Goal: Check status: Check status

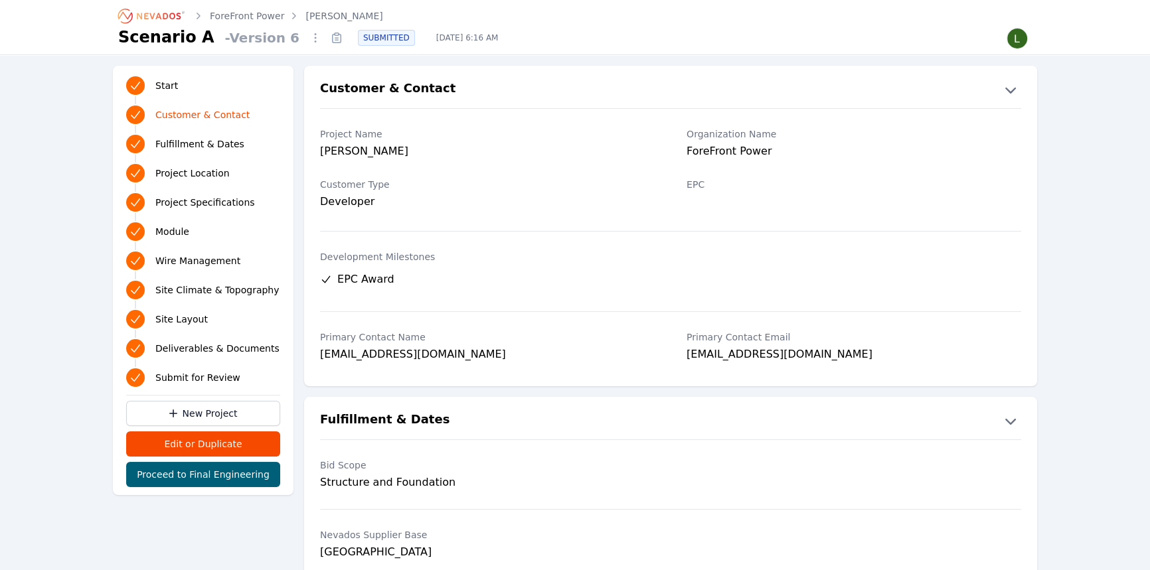
click at [145, 13] on icon "Breadcrumb" at bounding box center [159, 16] width 44 height 7
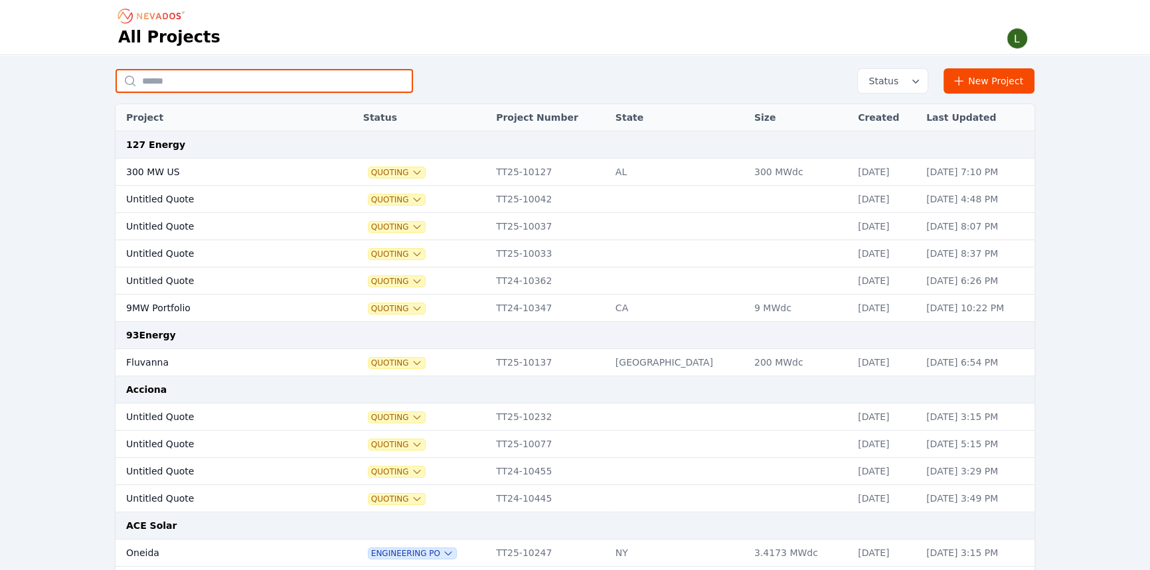
click at [276, 84] on input "text" at bounding box center [264, 81] width 297 height 24
type input "******"
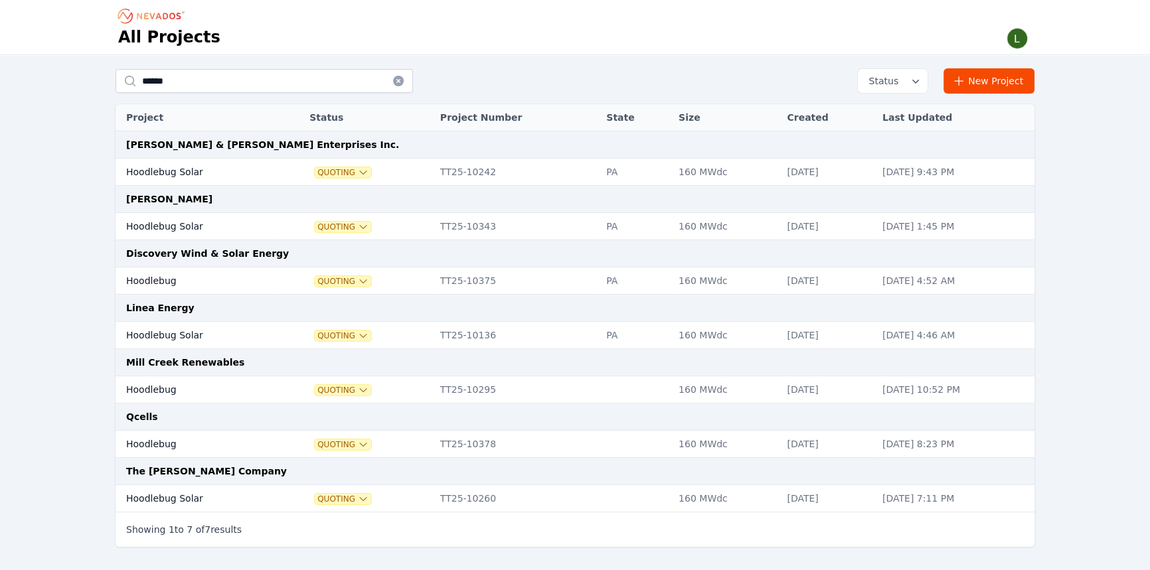
click at [171, 228] on td "Hoodlebug Solar" at bounding box center [198, 226] width 164 height 27
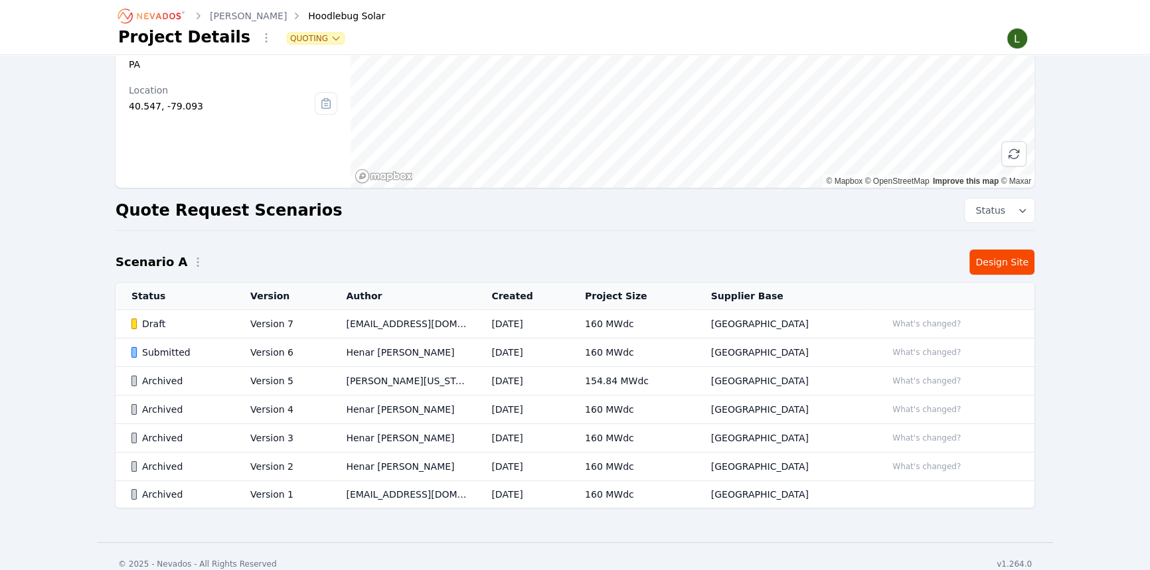
scroll to position [159, 0]
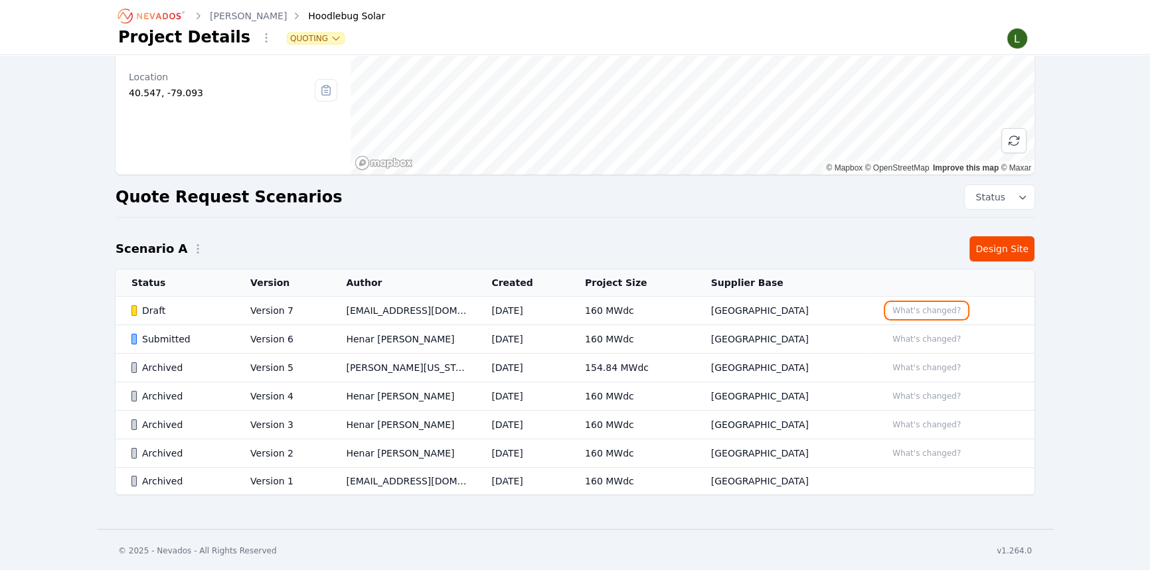
click at [898, 315] on button "What's changed?" at bounding box center [926, 310] width 80 height 15
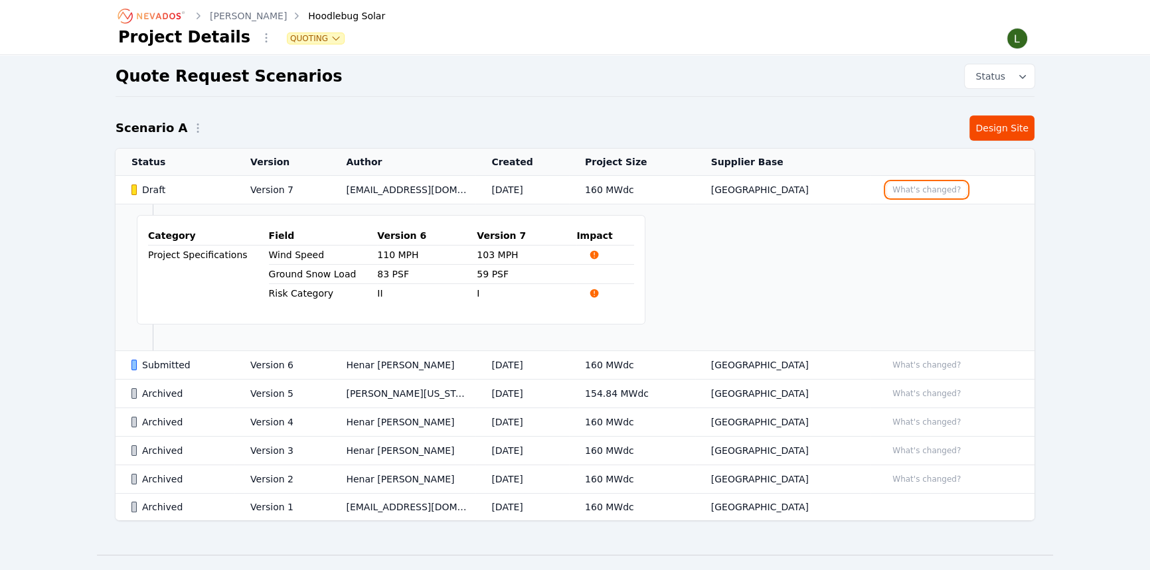
scroll to position [305, 0]
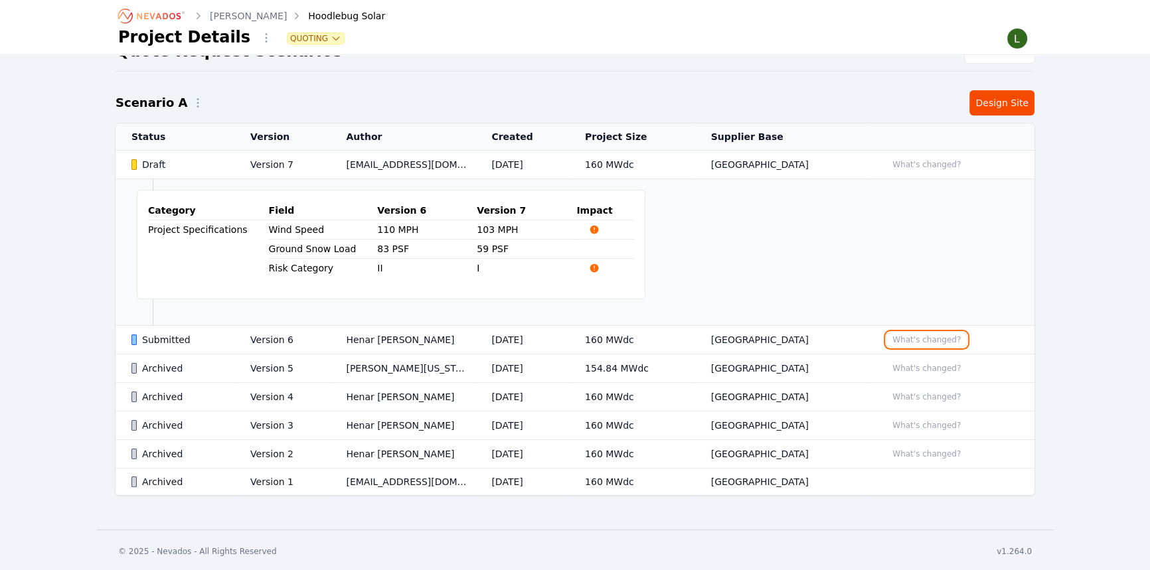
click at [895, 339] on button "What's changed?" at bounding box center [926, 340] width 80 height 15
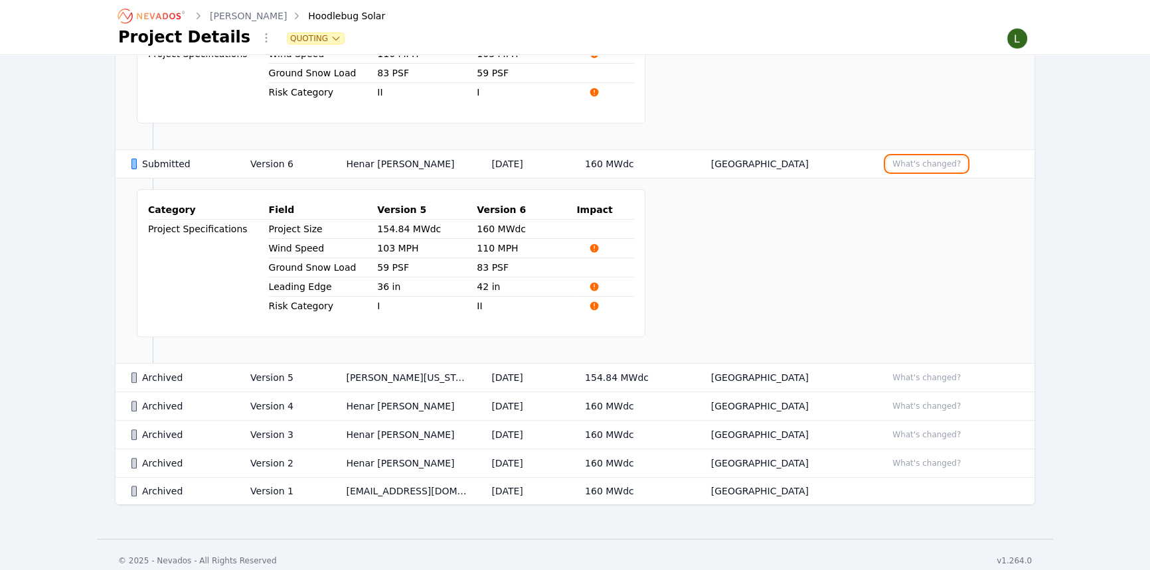
scroll to position [489, 0]
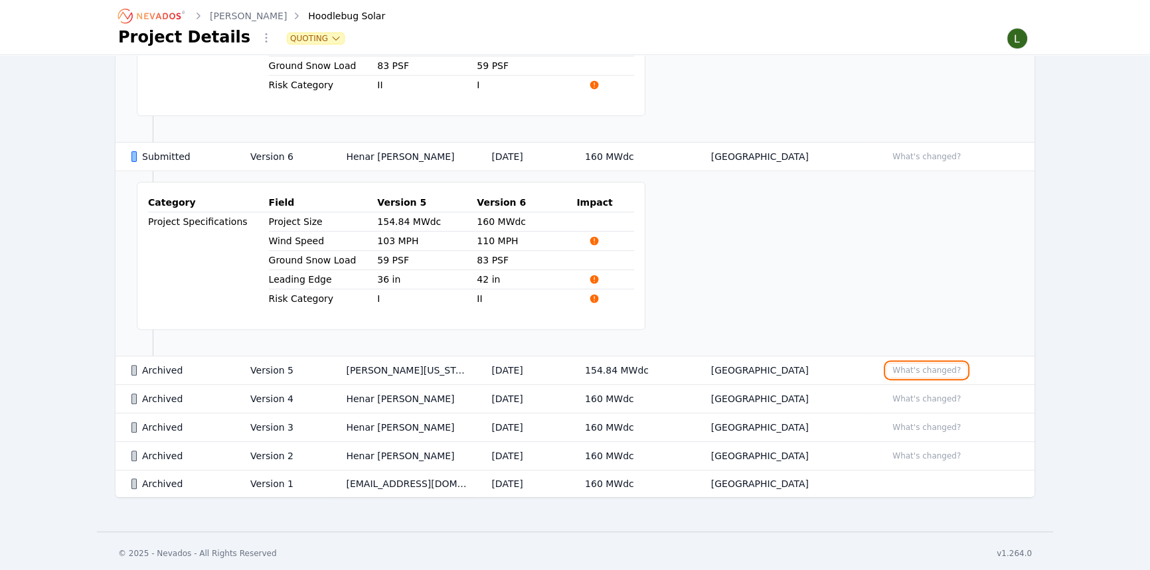
click at [896, 366] on button "What's changed?" at bounding box center [926, 370] width 80 height 15
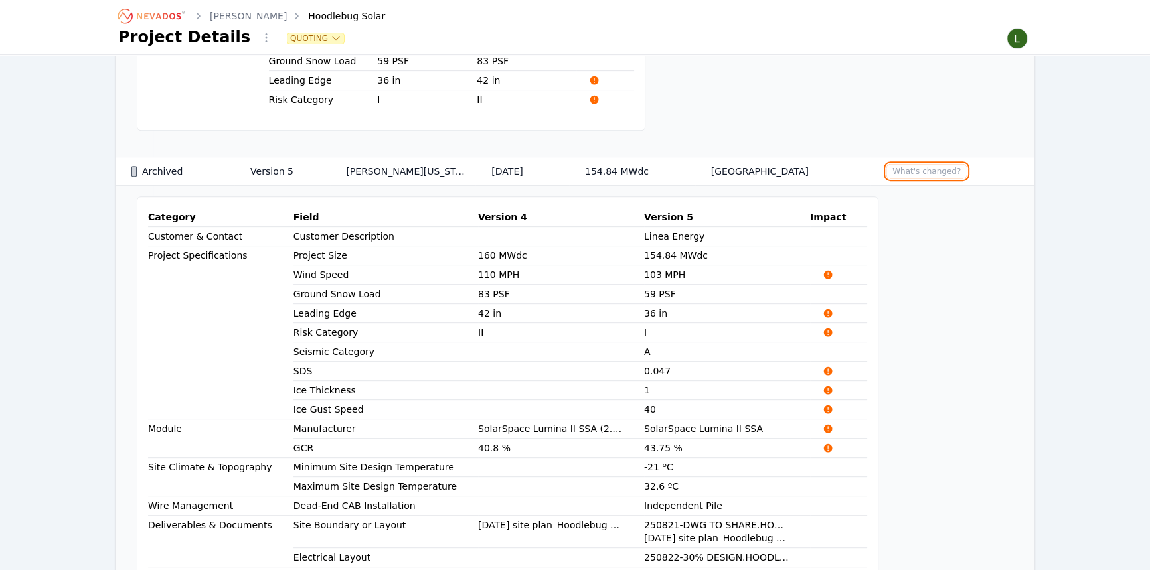
scroll to position [670, 0]
